Goal: Task Accomplishment & Management: Manage account settings

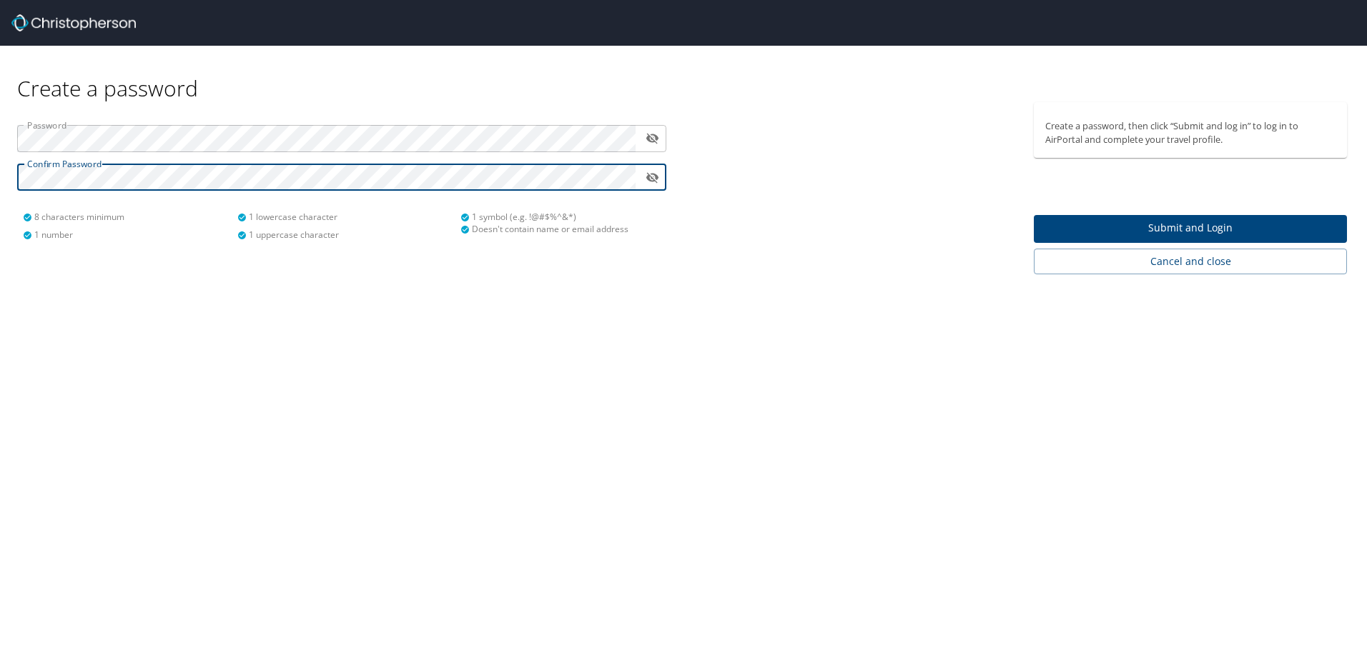
click at [1166, 227] on span "Submit and Login" at bounding box center [1190, 228] width 290 height 18
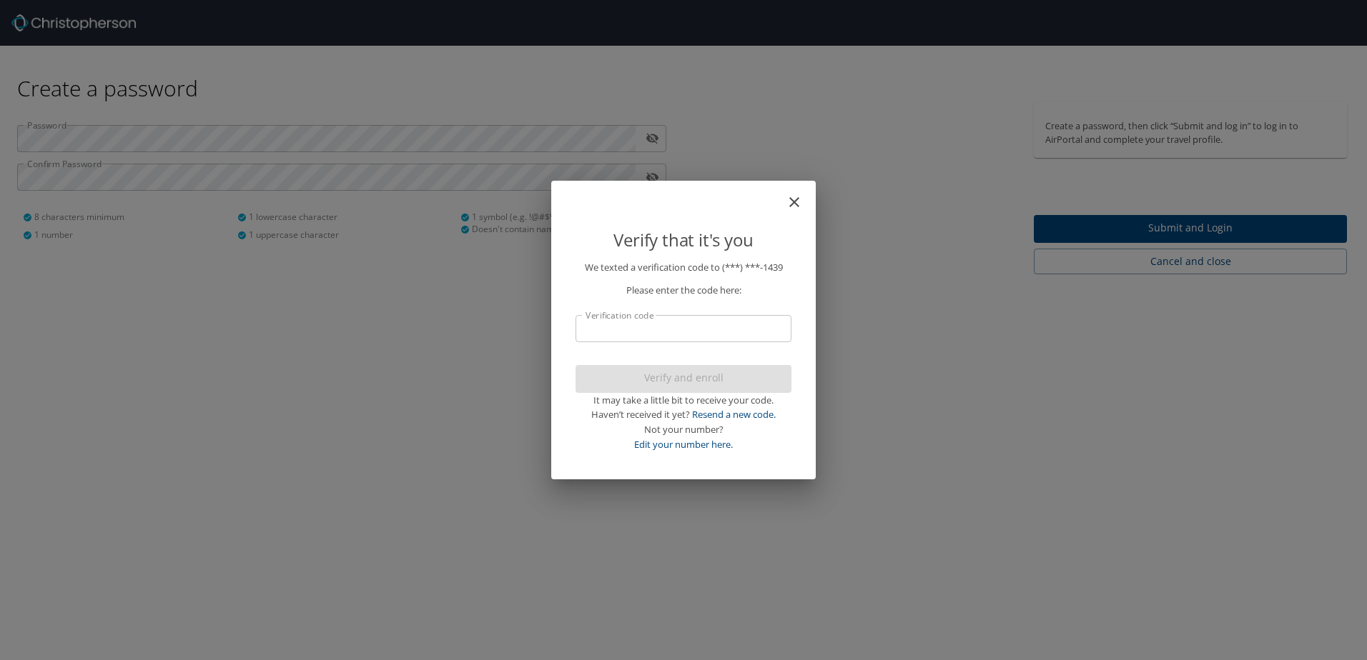
click at [703, 326] on input "Verification code" at bounding box center [683, 328] width 216 height 27
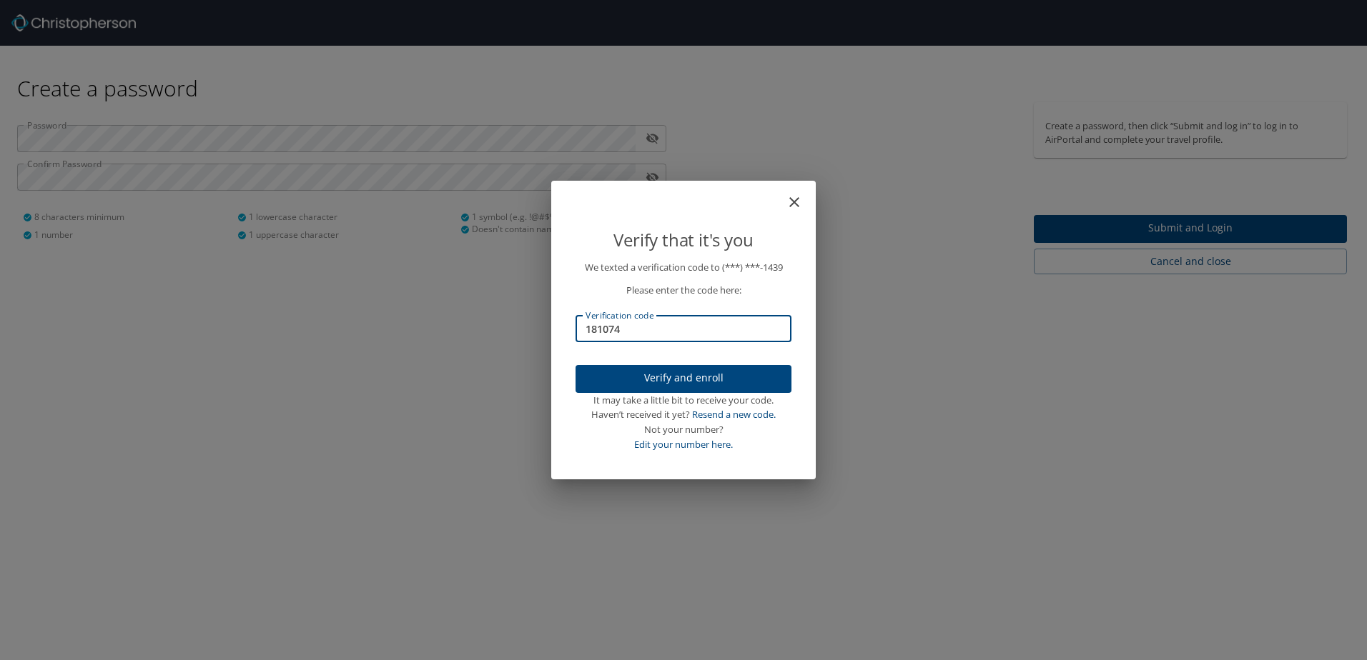
type input "181074"
click at [685, 376] on span "Verify and enroll" at bounding box center [683, 379] width 193 height 18
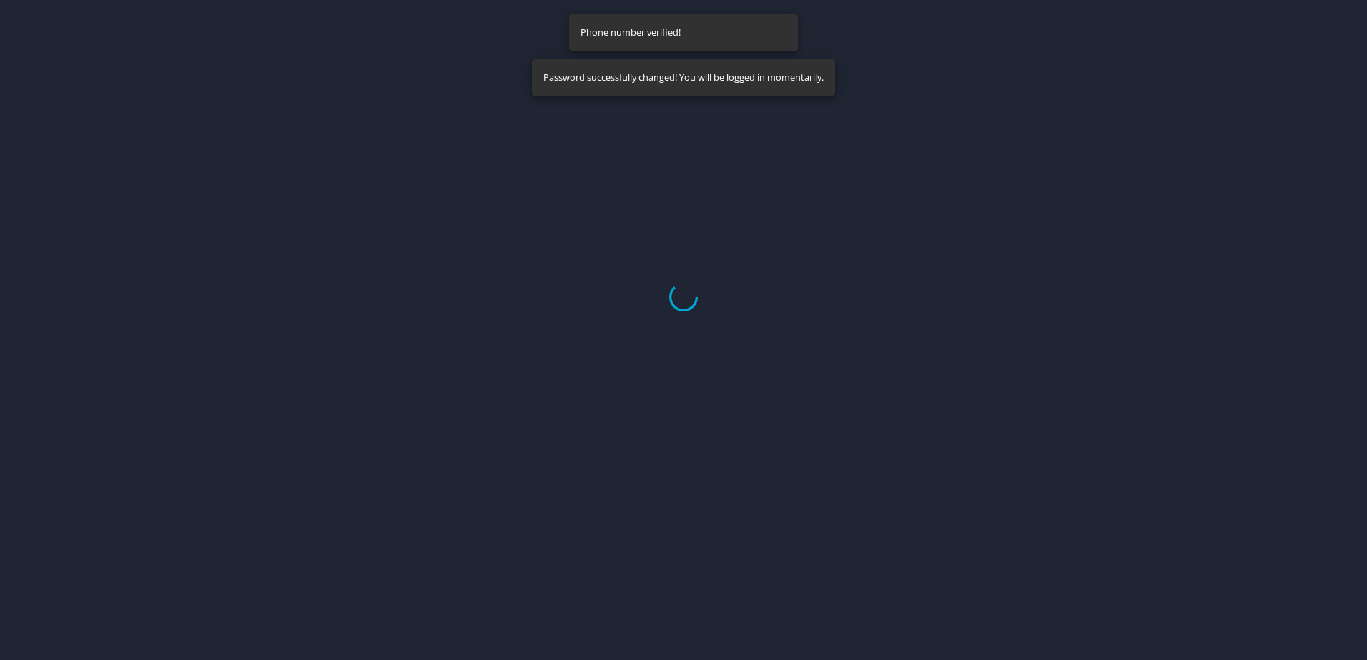
select select "US"
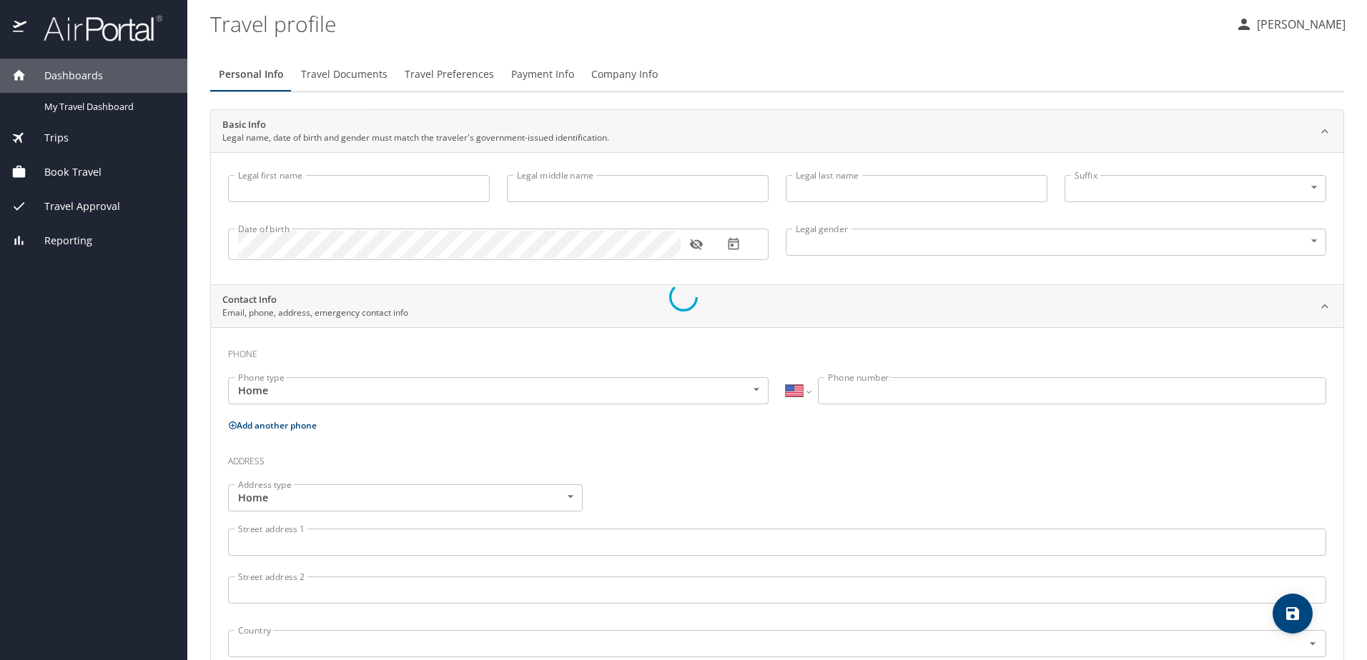
type input "Alexander"
type input "Michael"
type input "Reed"
type input "Male"
select select "US"
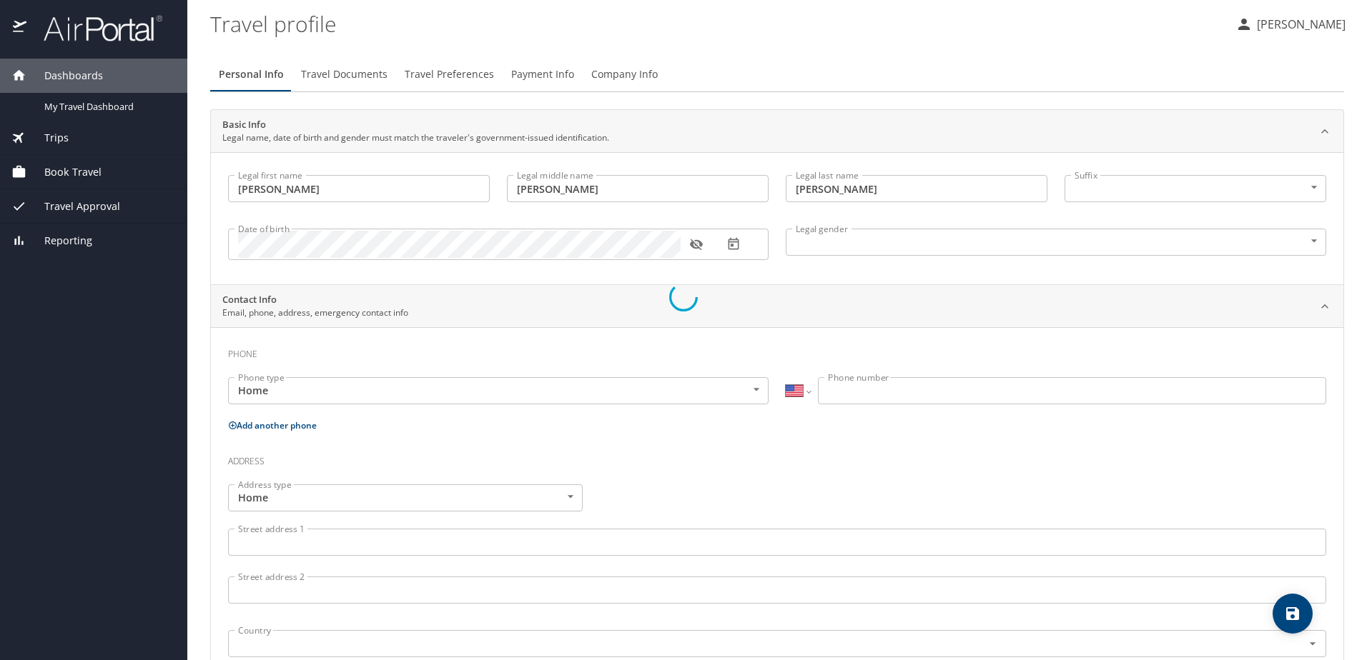
select select "US"
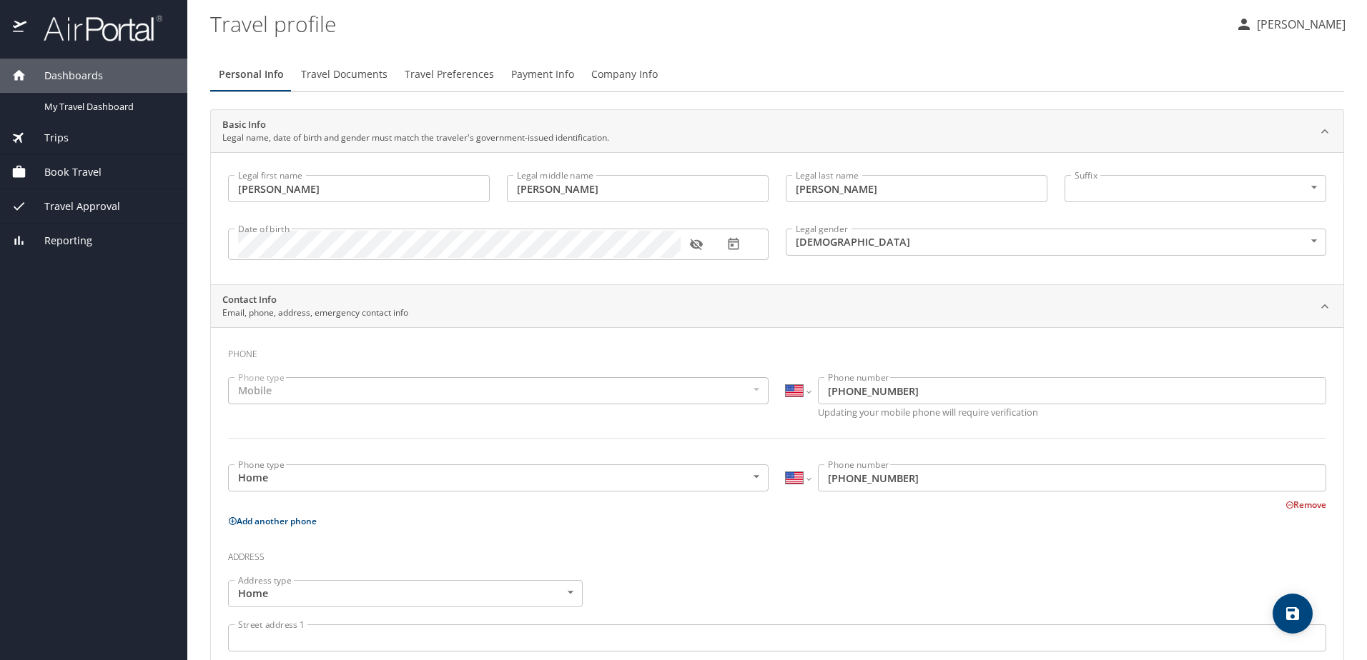
click at [1277, 21] on p "Alexander Reed" at bounding box center [1298, 24] width 93 height 17
click at [1267, 164] on li "Sign out" at bounding box center [1283, 160] width 146 height 26
